Goal: Find specific page/section: Find specific page/section

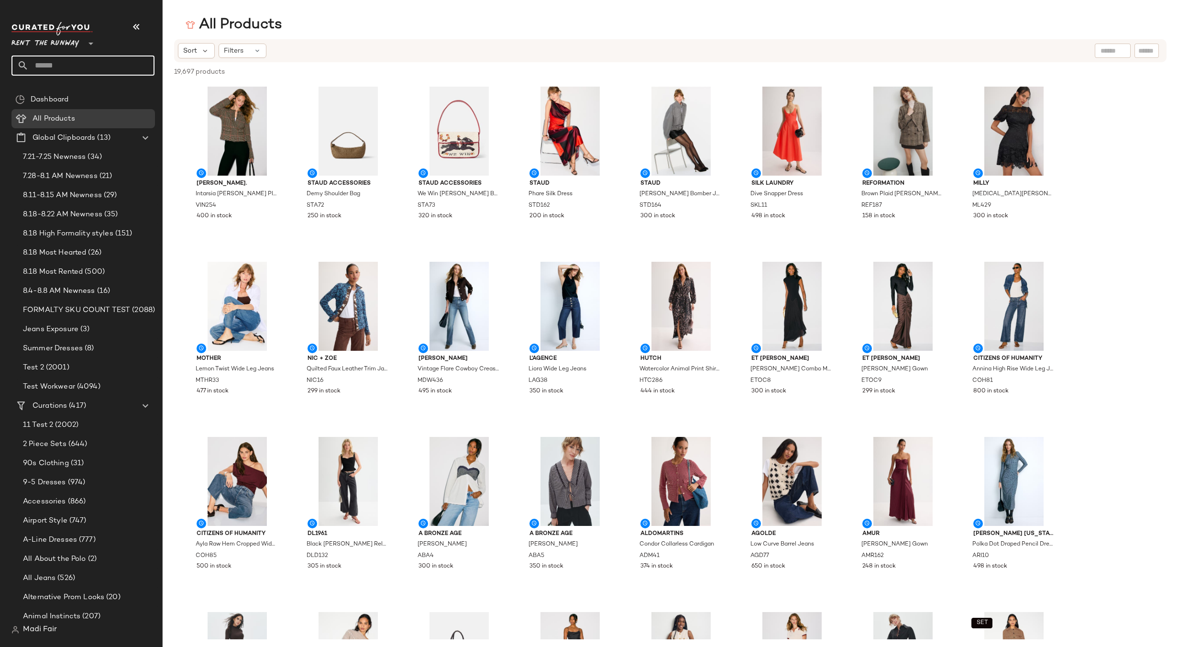
scroll to position [1435, 0]
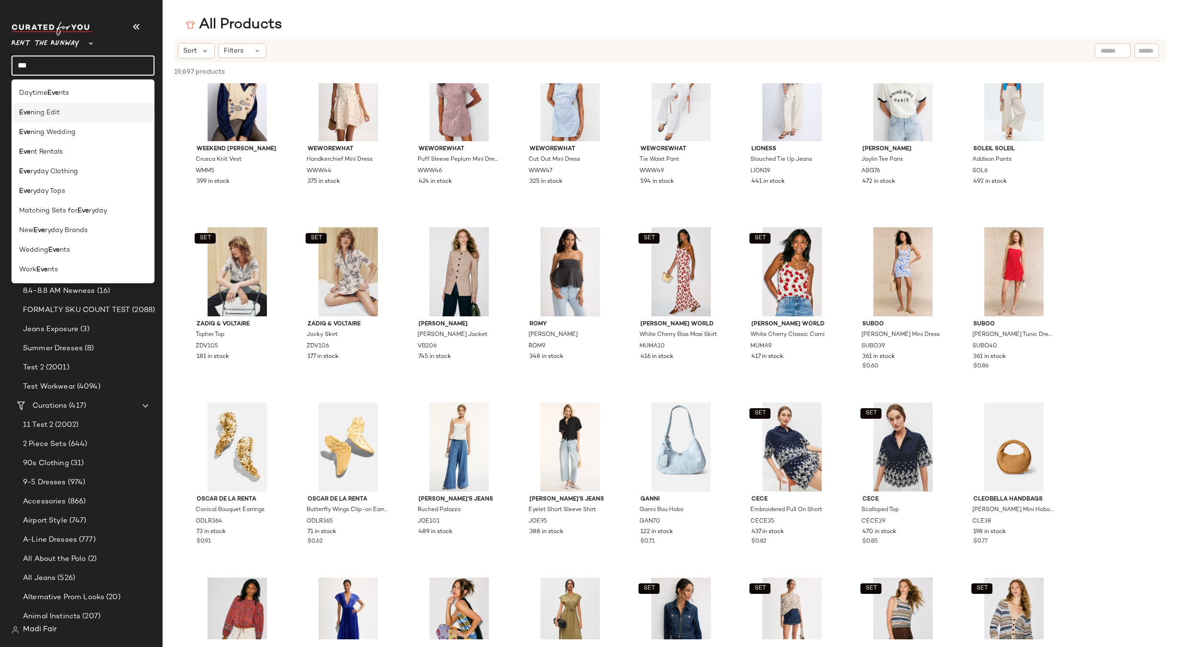
type input "***"
click at [68, 113] on div "[PERSON_NAME] Edit" at bounding box center [83, 113] width 128 height 10
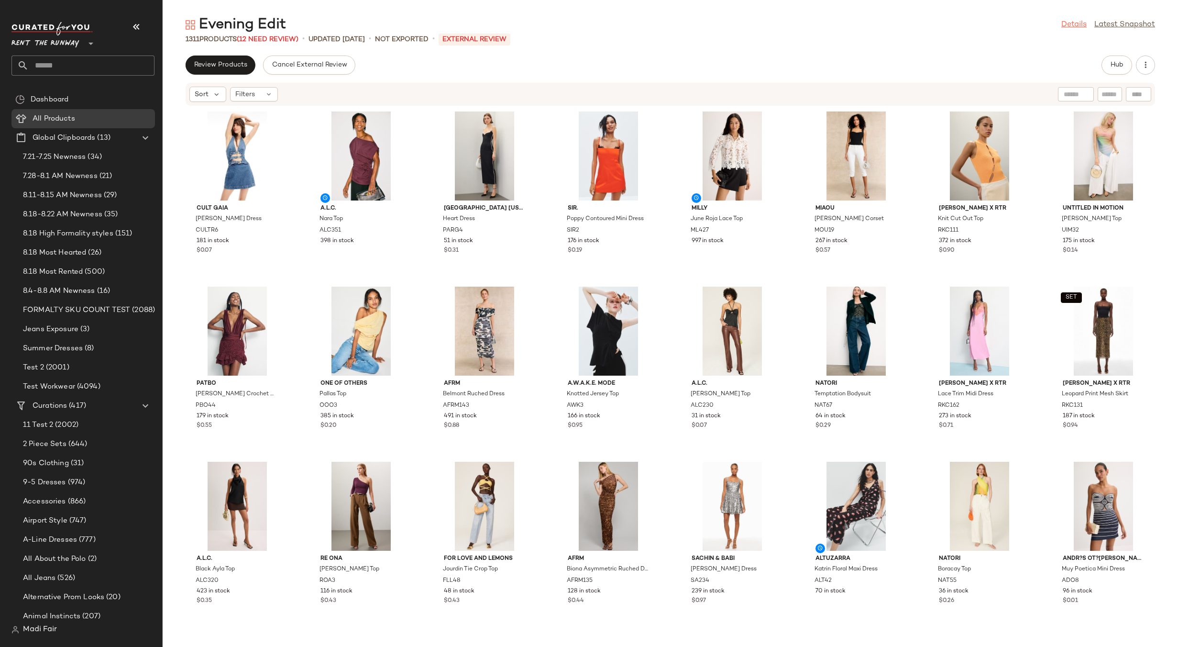
click at [1077, 28] on link "Details" at bounding box center [1073, 24] width 25 height 11
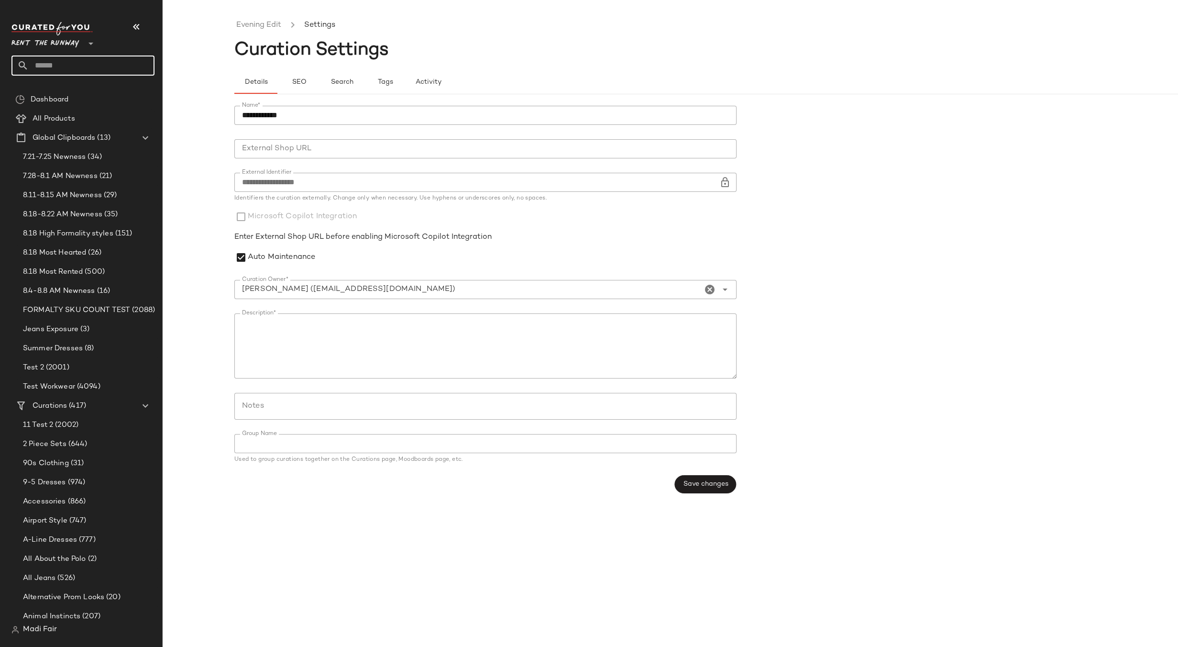
click at [61, 67] on input "text" at bounding box center [92, 65] width 126 height 20
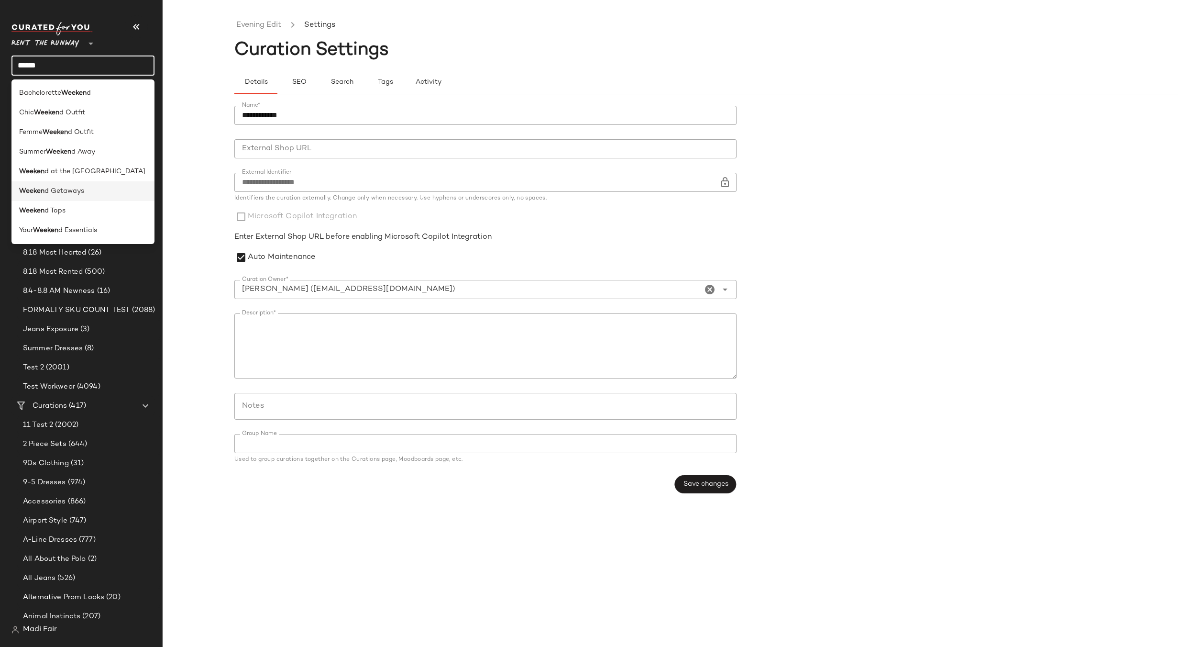
type input "******"
click at [85, 192] on div "Weeken d Getaways" at bounding box center [83, 191] width 128 height 10
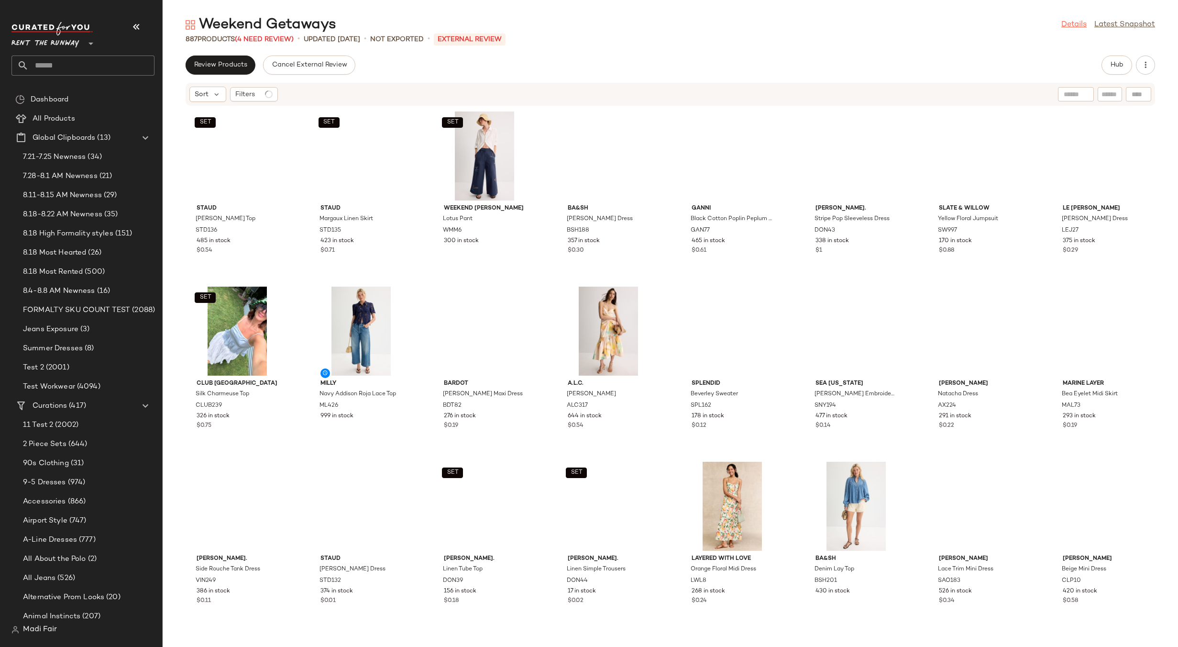
click at [1075, 25] on link "Details" at bounding box center [1073, 24] width 25 height 11
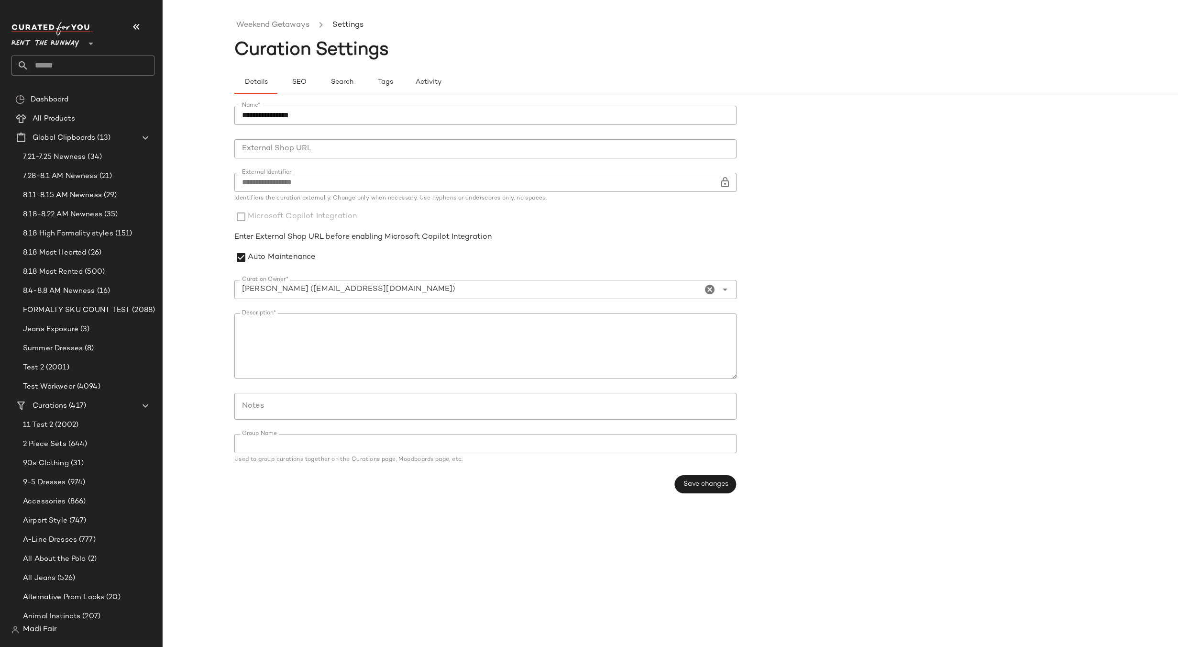
click at [70, 59] on input "text" at bounding box center [92, 65] width 126 height 20
type input "****"
click at [68, 88] on div "Morn ing Stroll" at bounding box center [82, 93] width 143 height 20
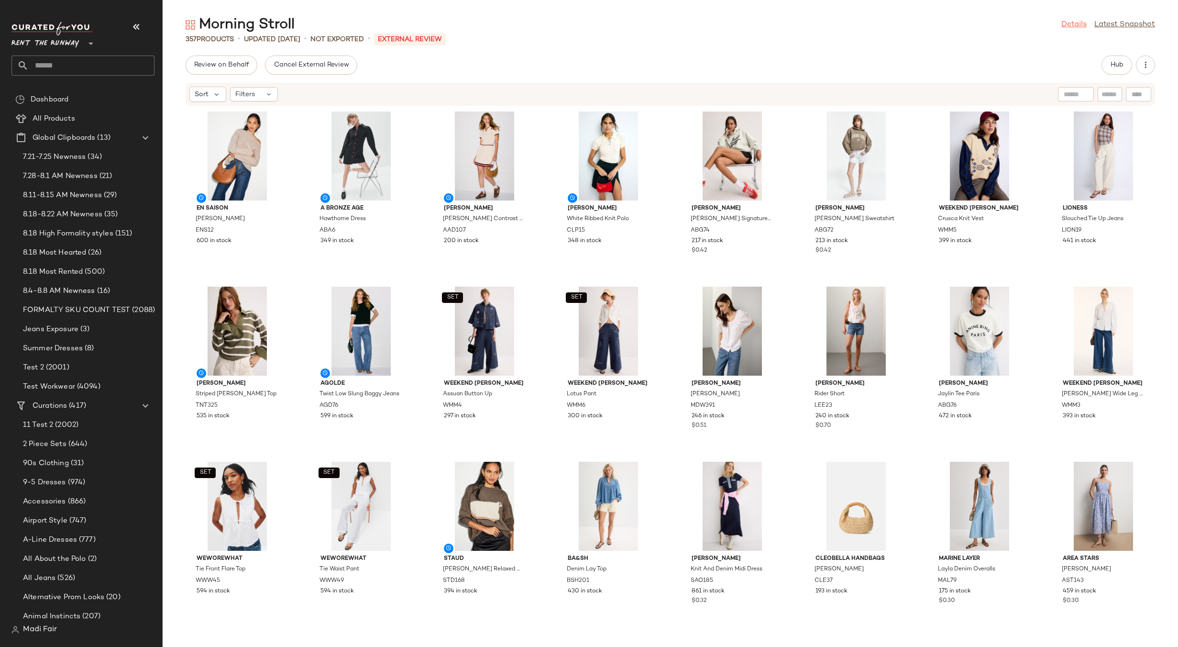
click at [1082, 26] on link "Details" at bounding box center [1073, 24] width 25 height 11
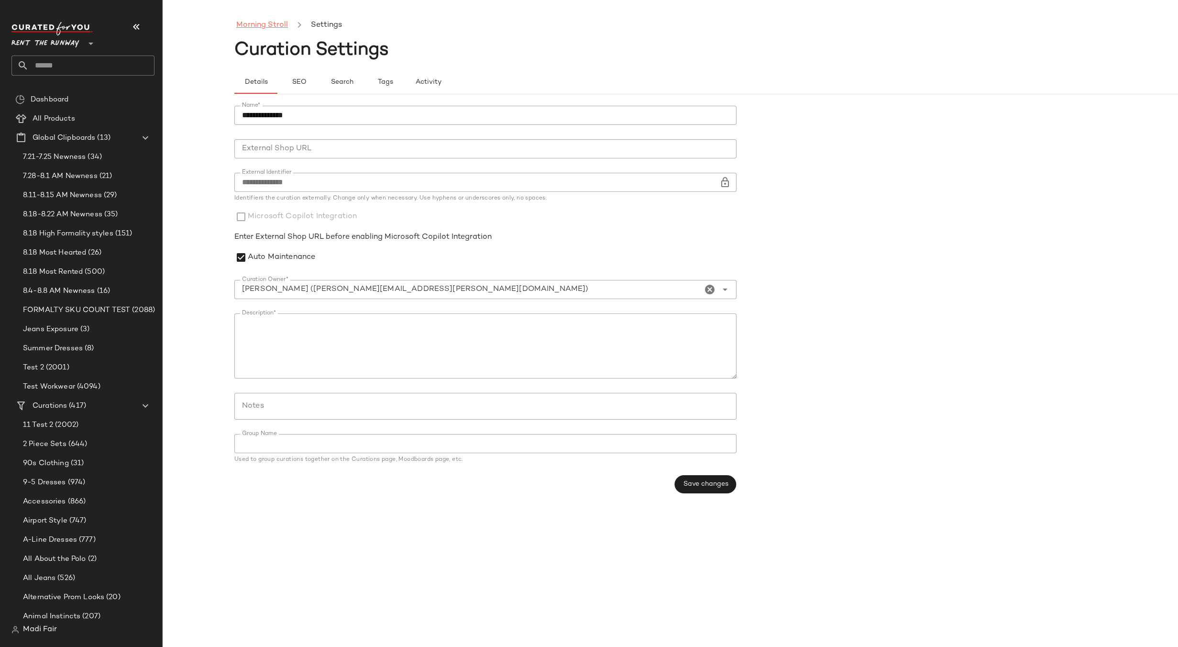
click at [279, 21] on link "Morning Stroll" at bounding box center [262, 25] width 52 height 12
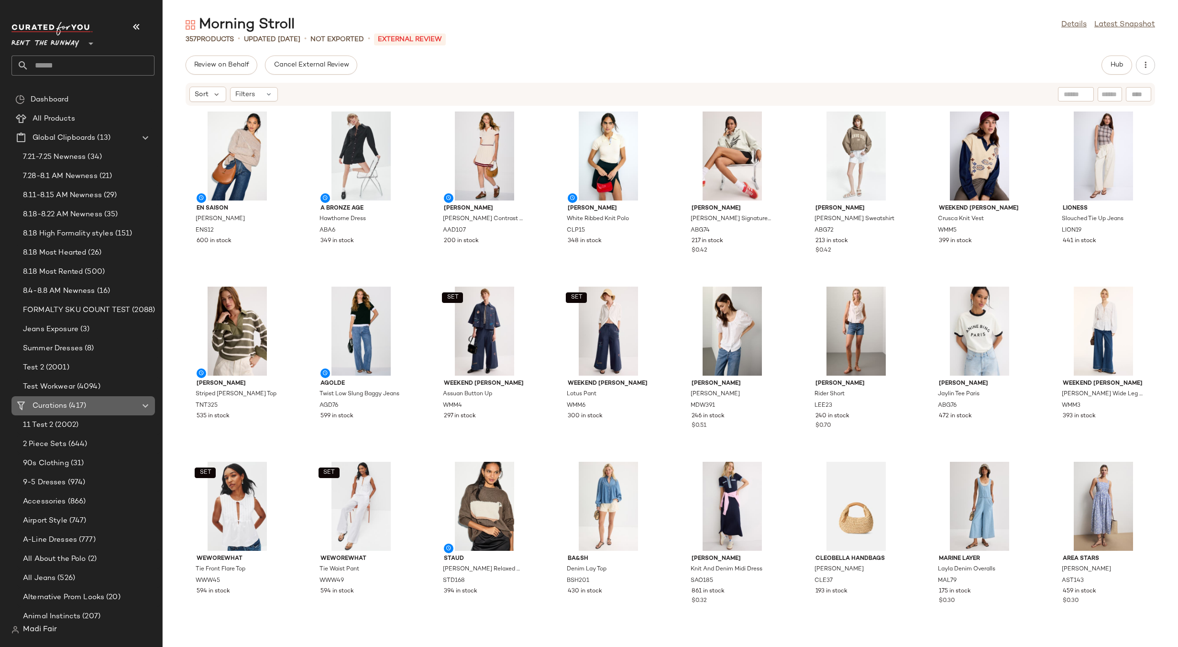
click at [77, 407] on span "(417)" at bounding box center [76, 405] width 19 height 11
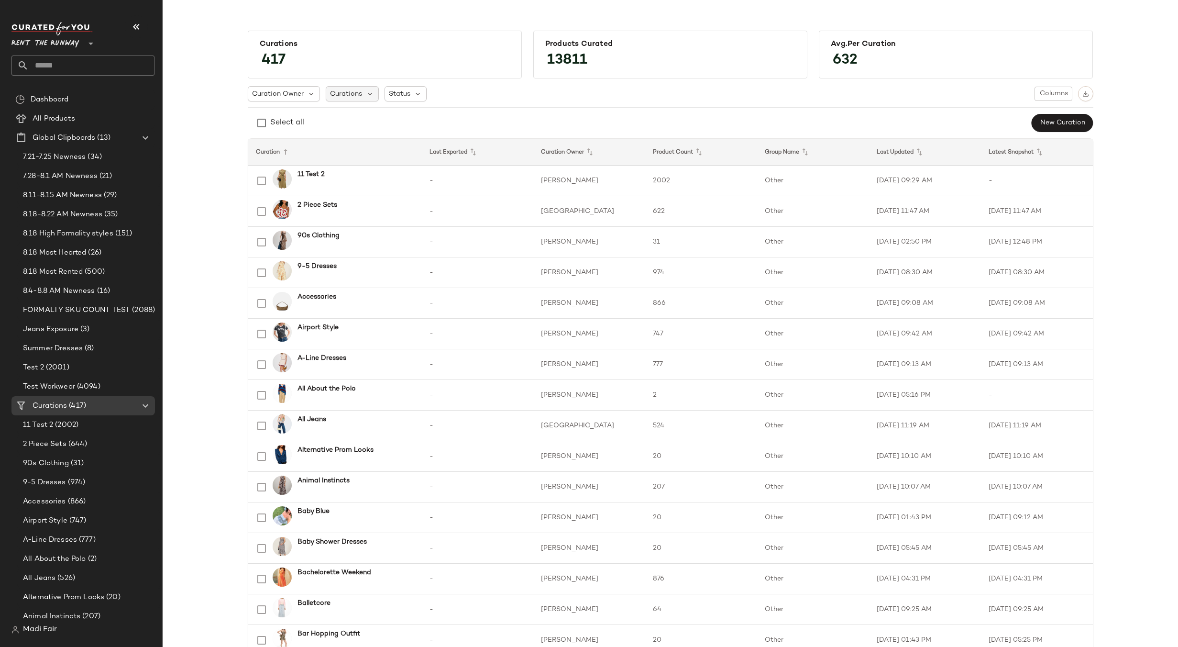
click at [353, 92] on span "Curations" at bounding box center [346, 94] width 32 height 10
click at [391, 94] on span "Status" at bounding box center [400, 94] width 22 height 10
click at [425, 119] on span "Archived" at bounding box center [420, 118] width 29 height 19
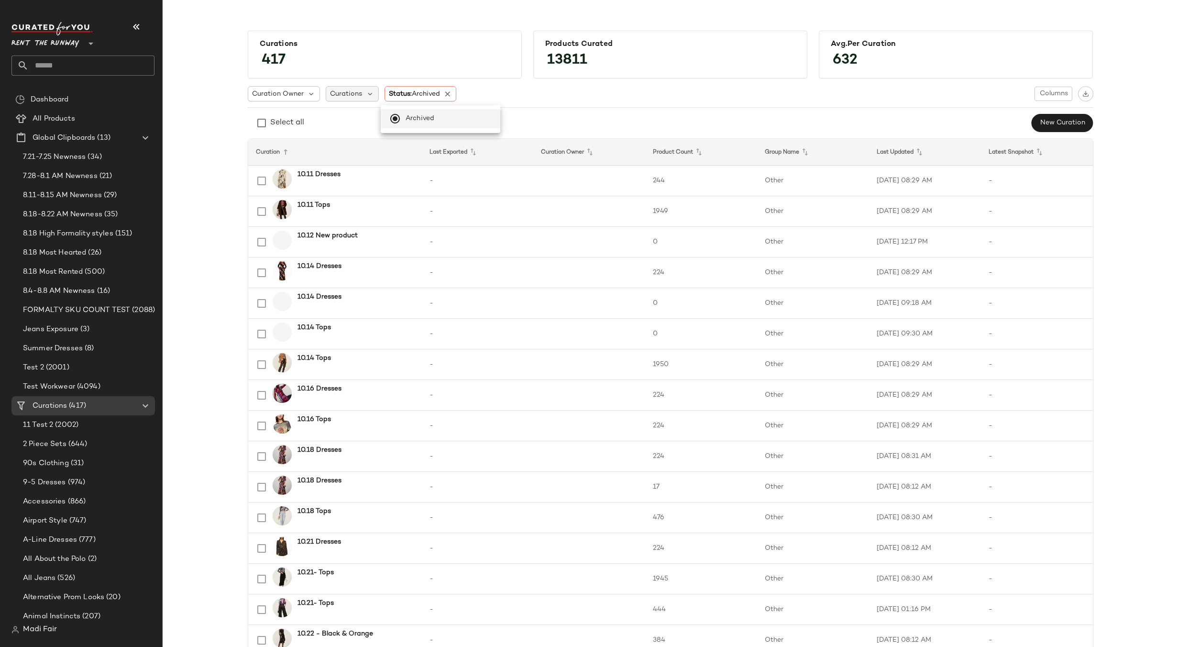
click at [334, 89] on span "Curations" at bounding box center [346, 94] width 32 height 10
click at [353, 113] on input "text" at bounding box center [381, 120] width 102 height 14
type input "****"
click at [371, 178] on span "Wedding Guest" at bounding box center [384, 181] width 52 height 19
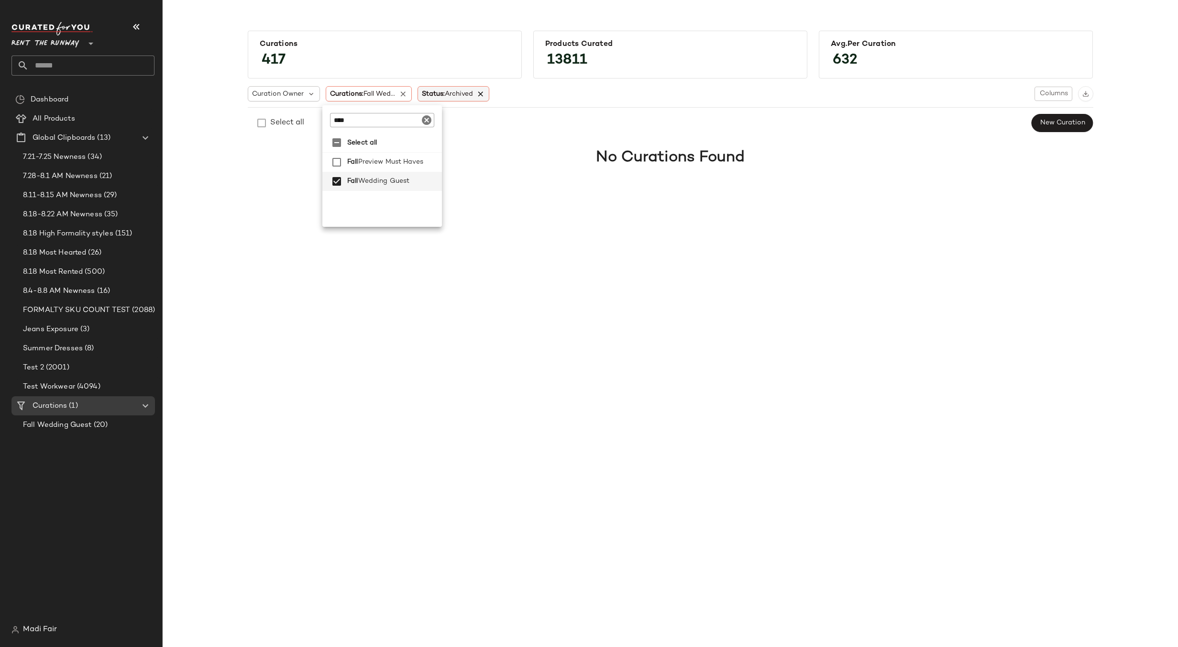
click at [485, 93] on icon at bounding box center [481, 93] width 9 height 9
click at [84, 424] on span "Fall Wedding Guest" at bounding box center [57, 424] width 69 height 11
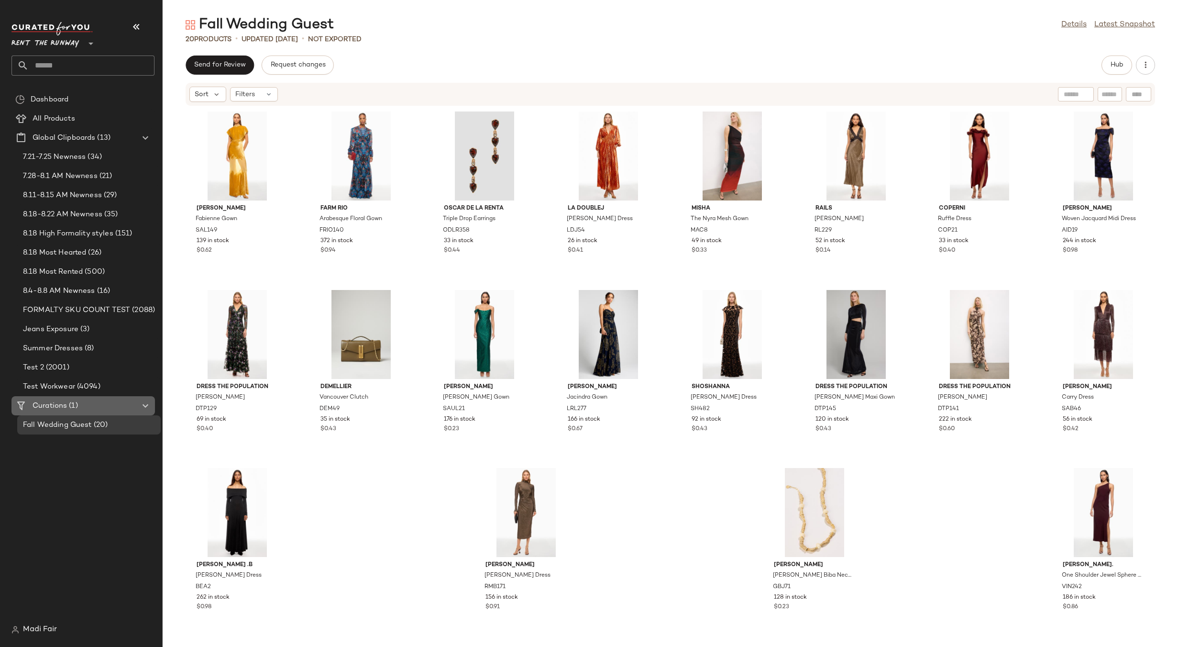
click at [85, 399] on Curations "Curations (1)" at bounding box center [82, 405] width 143 height 19
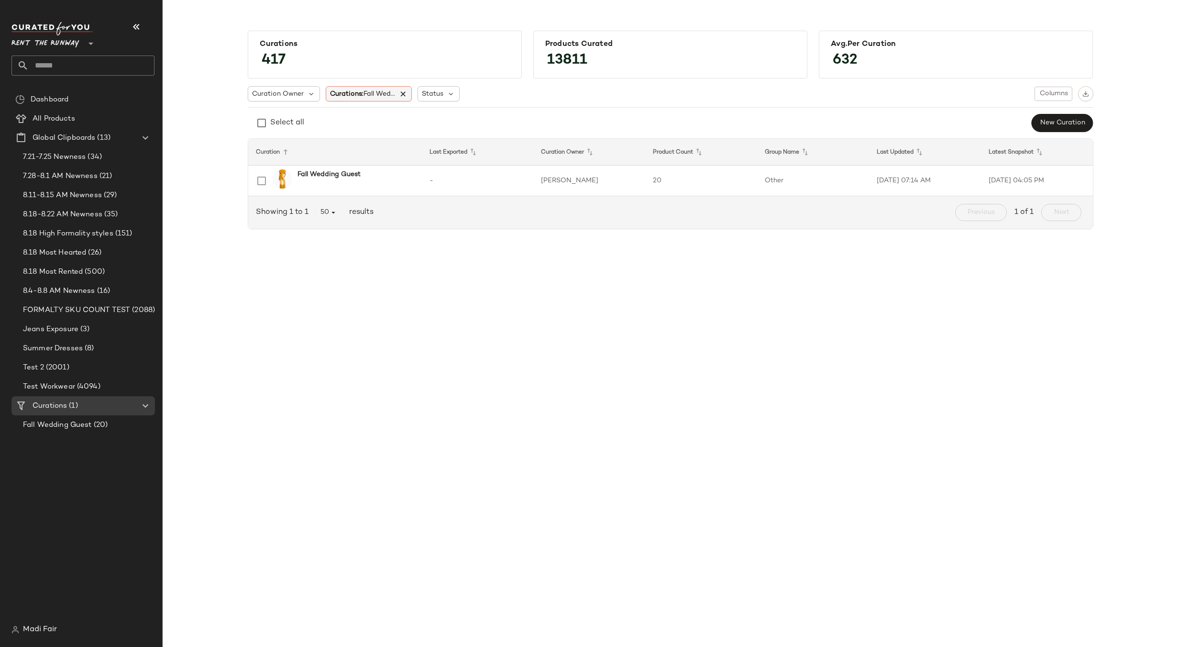
click at [407, 92] on icon at bounding box center [403, 93] width 9 height 9
